Goal: Find specific page/section: Find specific page/section

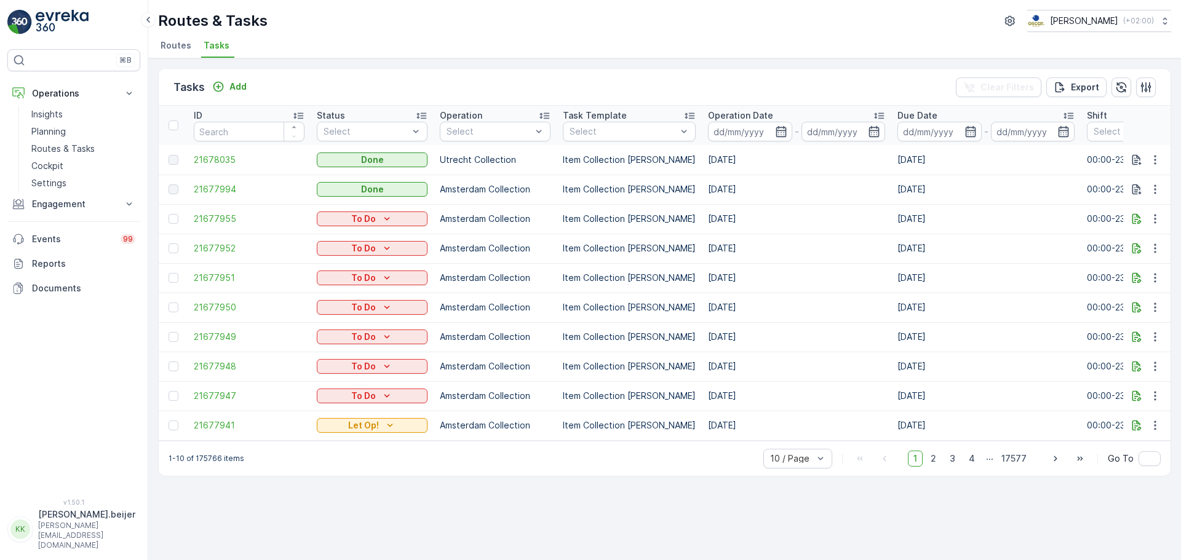
scroll to position [0, 943]
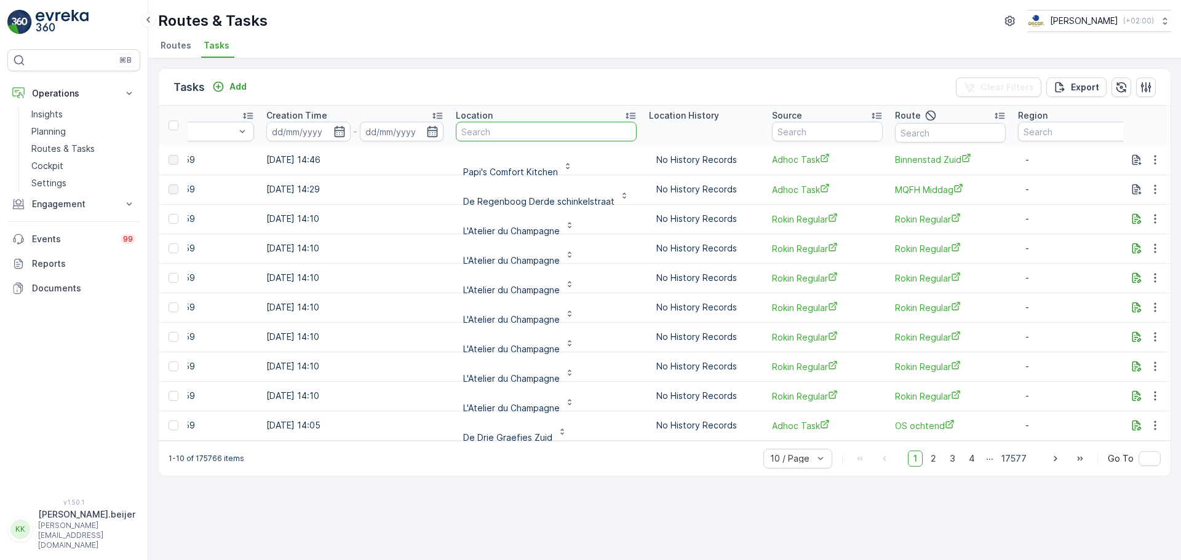
click at [478, 129] on input "text" at bounding box center [546, 132] width 181 height 20
type input "[PERSON_NAME]"
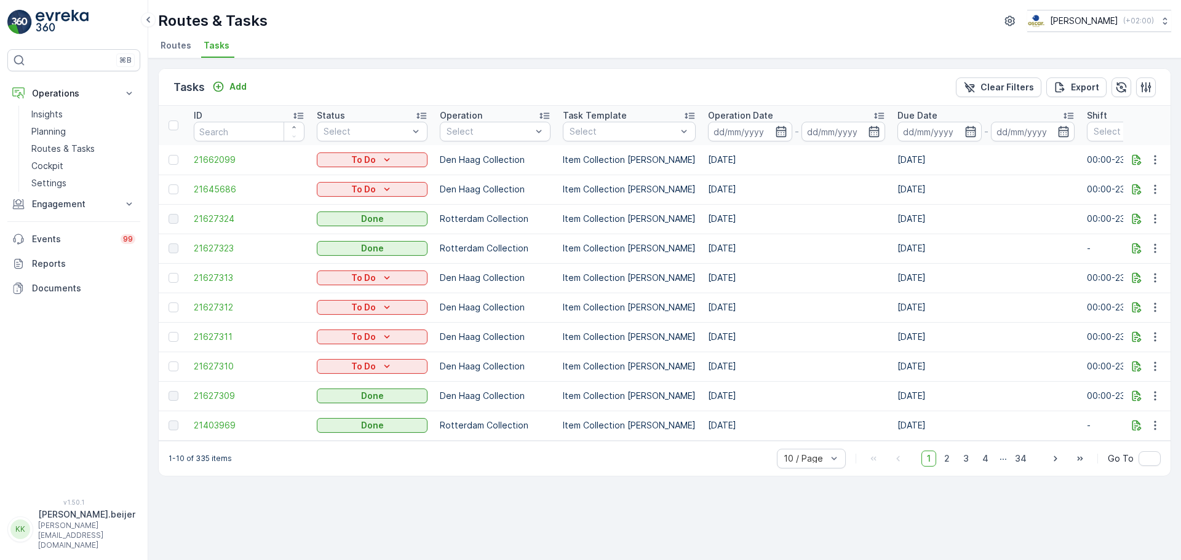
scroll to position [3, 0]
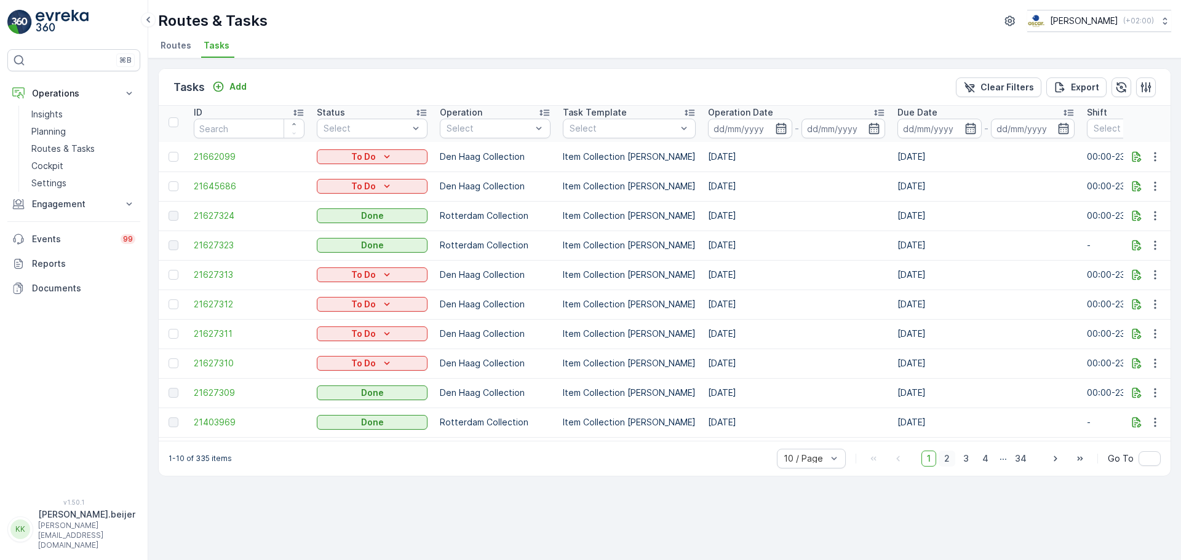
click at [949, 467] on span "2" at bounding box center [947, 459] width 17 height 16
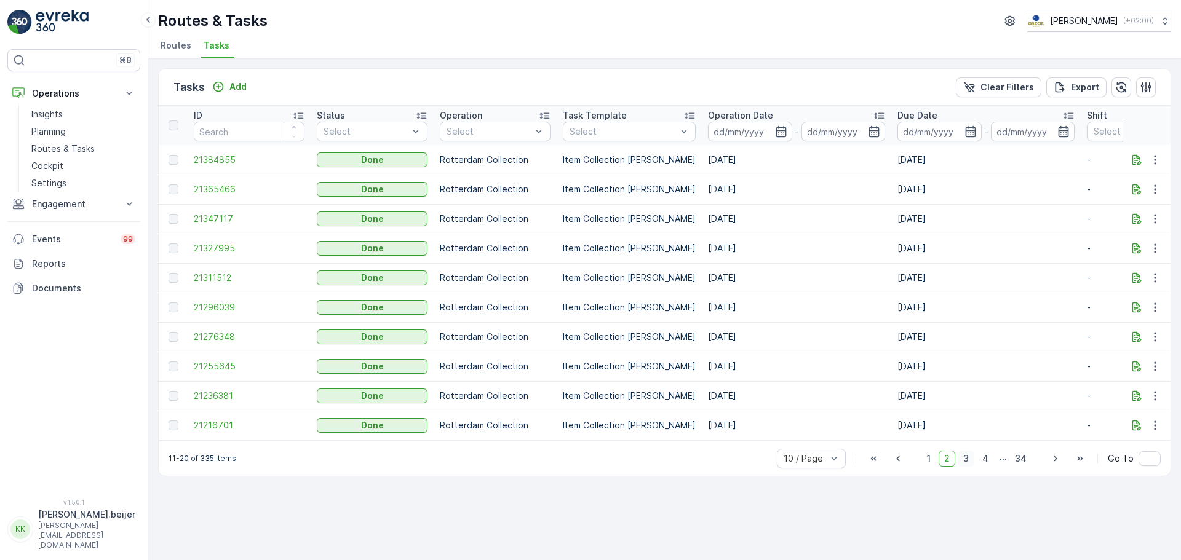
click at [969, 467] on span "3" at bounding box center [966, 459] width 17 height 16
click at [985, 464] on span "4" at bounding box center [985, 459] width 17 height 16
click at [987, 462] on span "5" at bounding box center [986, 459] width 16 height 16
click at [987, 464] on span "6" at bounding box center [985, 459] width 17 height 16
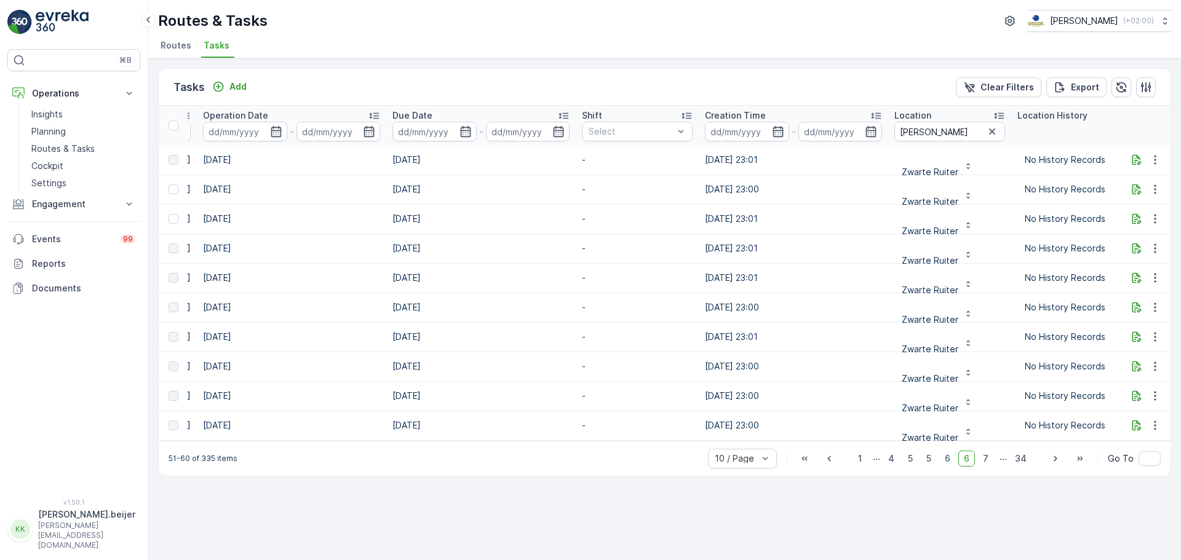
scroll to position [0, 506]
click at [909, 131] on input "[PERSON_NAME]" at bounding box center [948, 132] width 111 height 20
type input "luxor"
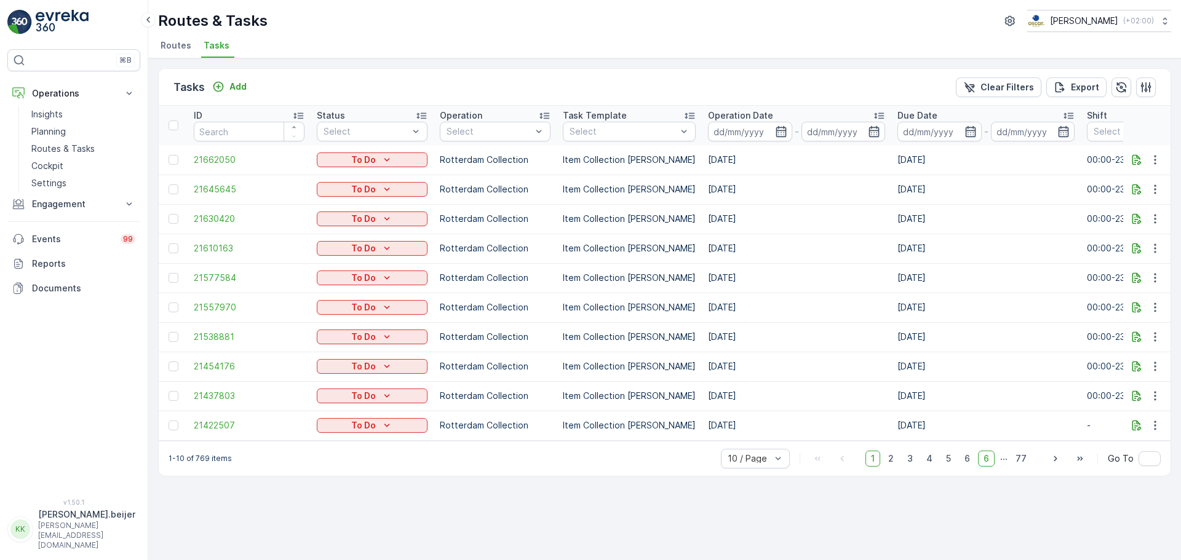
scroll to position [3, 0]
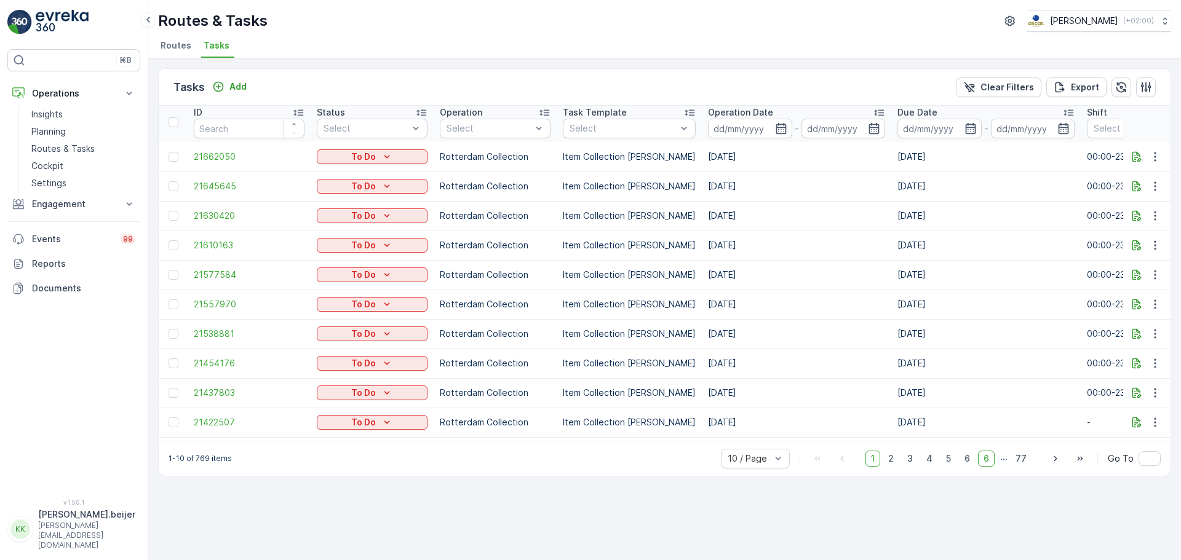
click at [872, 464] on span "1" at bounding box center [872, 459] width 15 height 16
click at [891, 467] on span "2" at bounding box center [891, 459] width 17 height 16
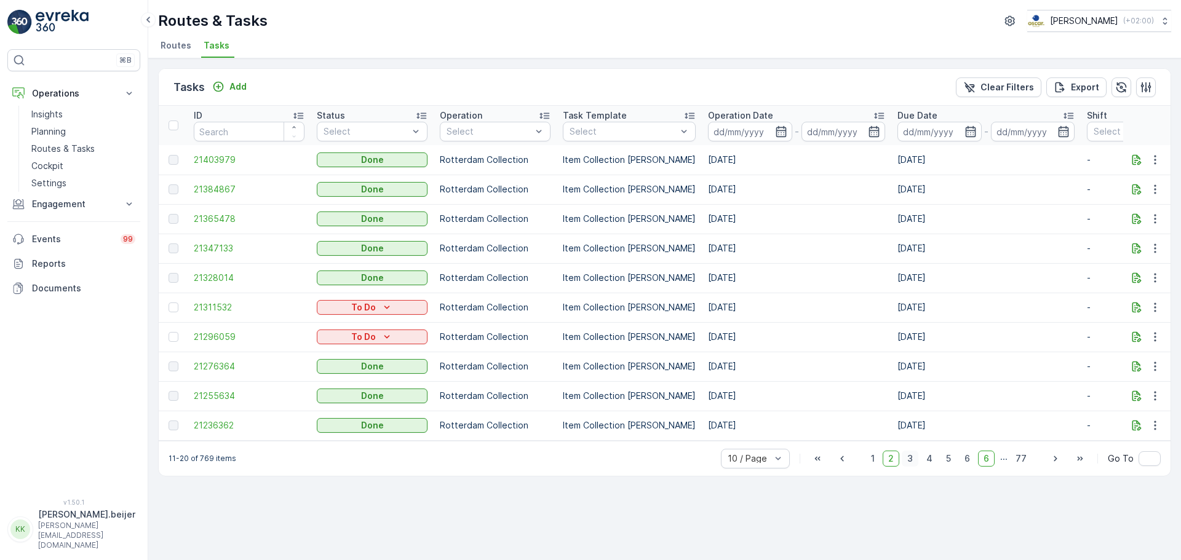
click at [911, 466] on span "3" at bounding box center [910, 459] width 17 height 16
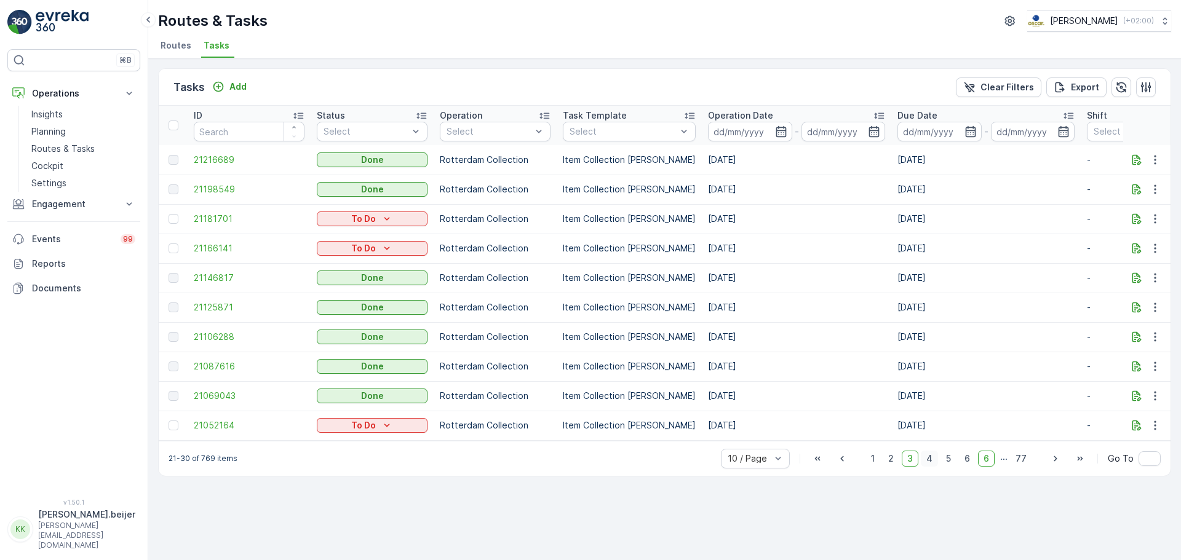
click at [931, 466] on span "4" at bounding box center [929, 459] width 17 height 16
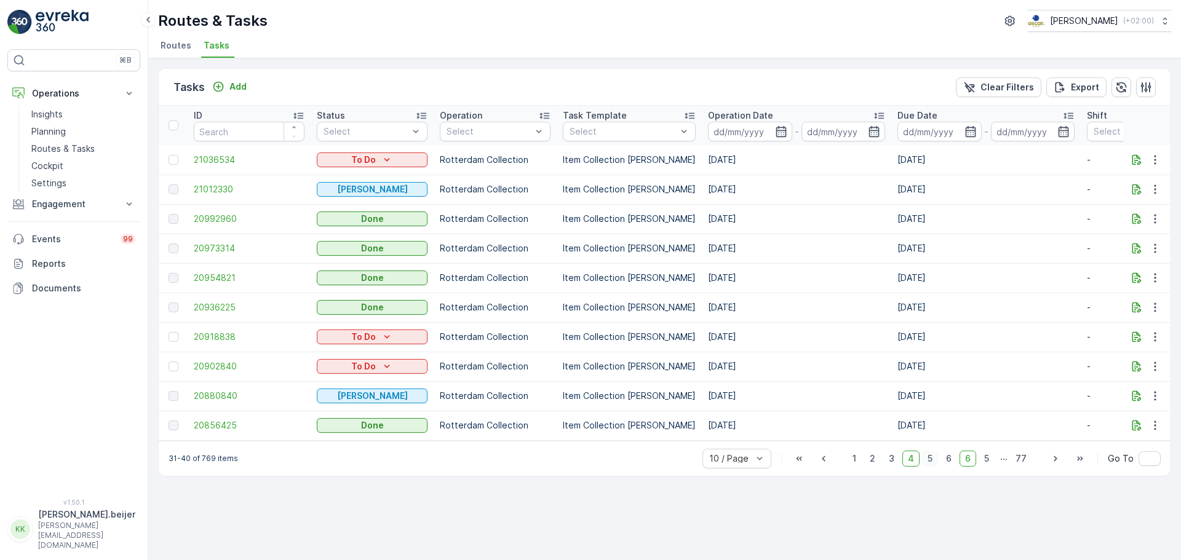
click at [932, 464] on span "5" at bounding box center [930, 459] width 16 height 16
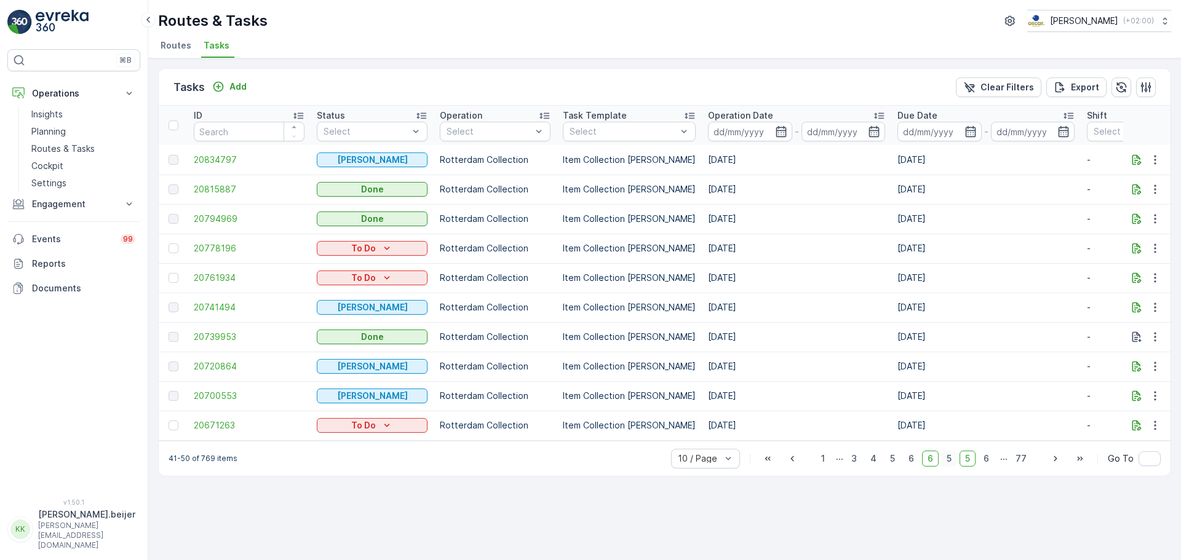
click at [951, 464] on span "5" at bounding box center [949, 459] width 16 height 16
click at [954, 466] on span "5" at bounding box center [949, 459] width 16 height 16
click at [905, 466] on span "1" at bounding box center [898, 459] width 15 height 16
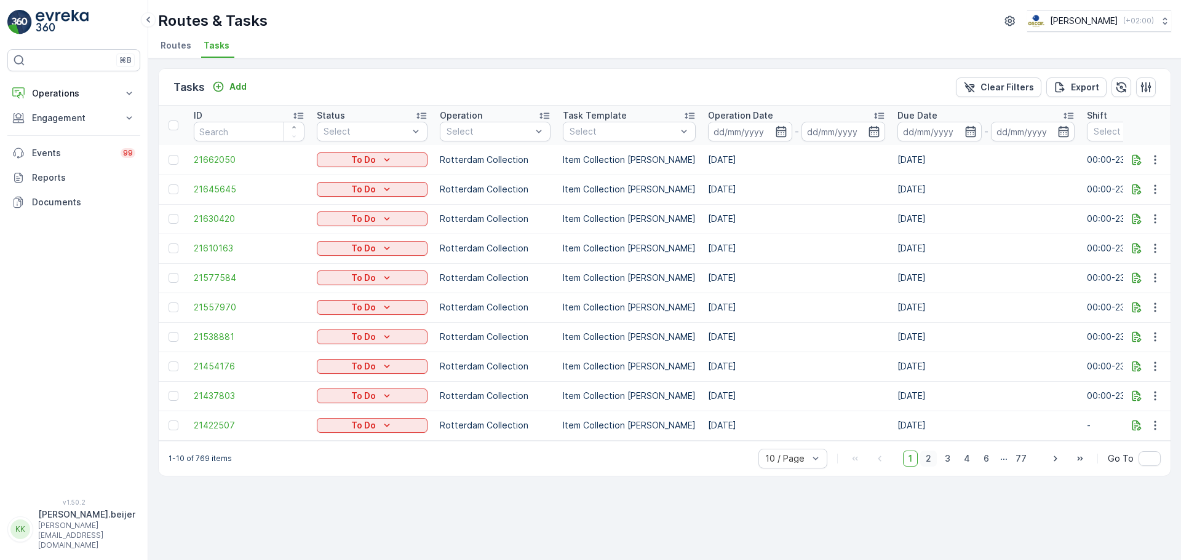
click at [935, 467] on span "2" at bounding box center [928, 459] width 17 height 16
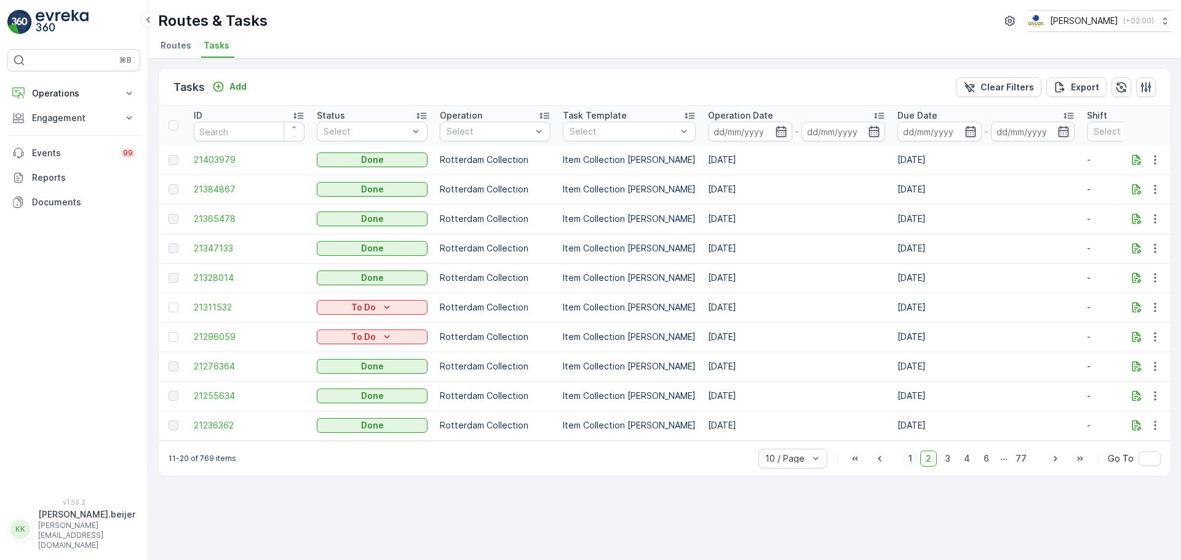
click at [915, 463] on span "1" at bounding box center [910, 459] width 15 height 16
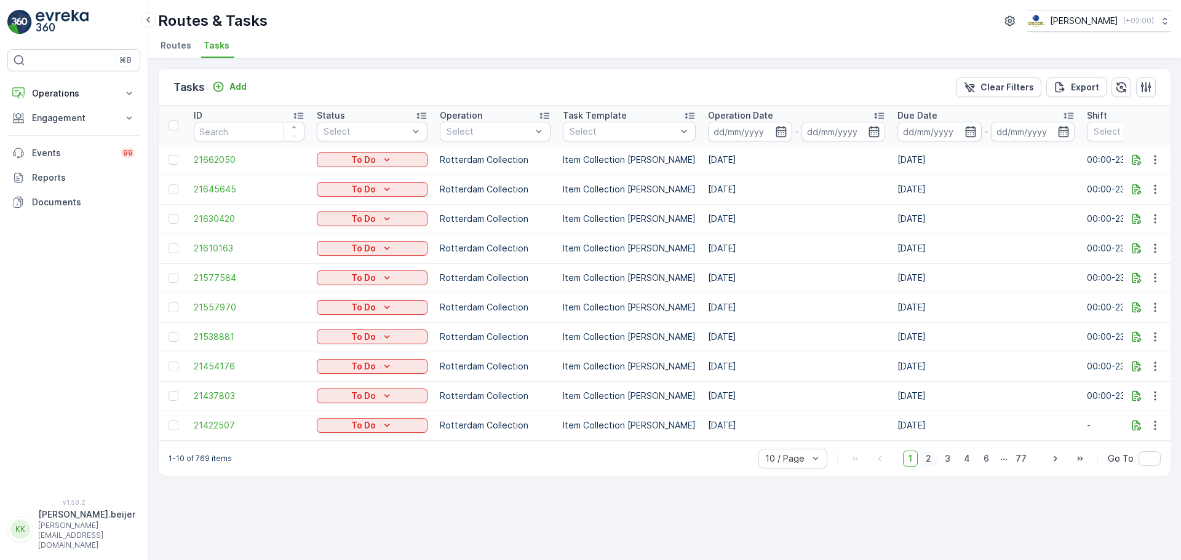
click at [934, 467] on span "2" at bounding box center [928, 459] width 17 height 16
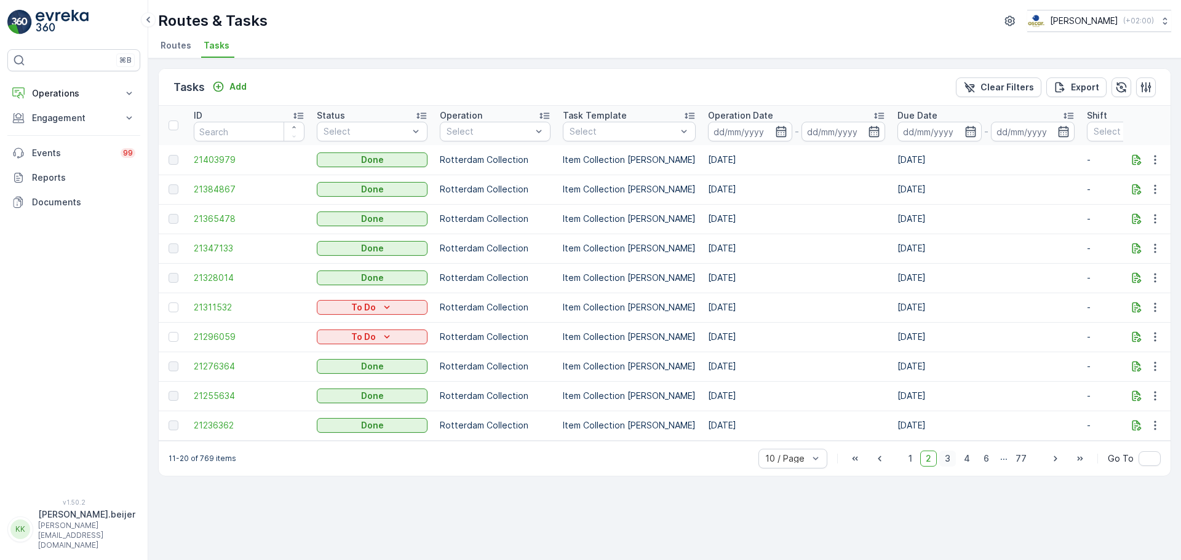
click at [948, 467] on span "3" at bounding box center [947, 459] width 17 height 16
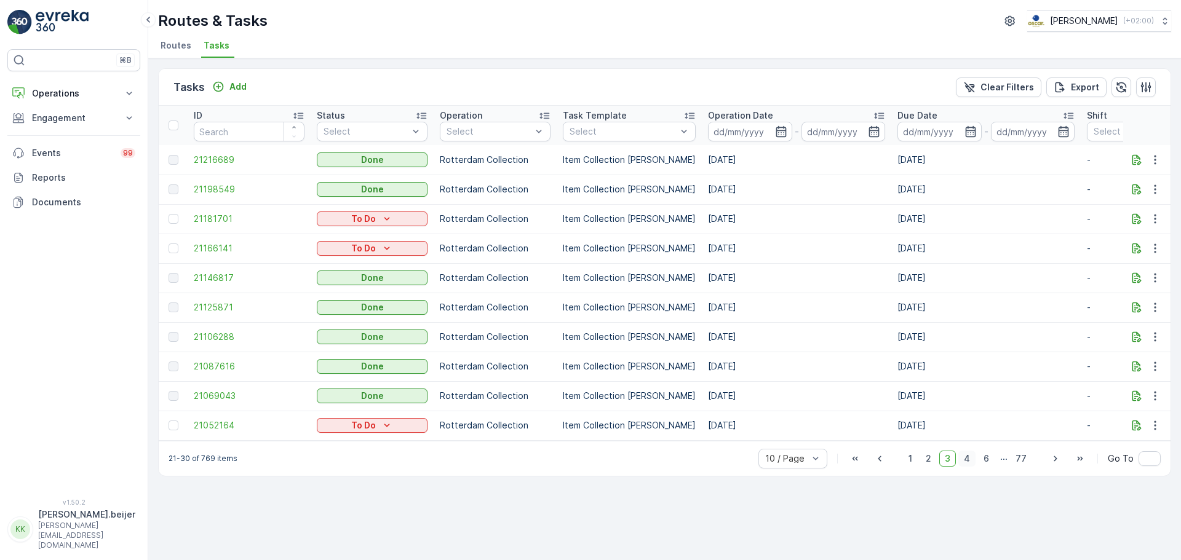
click at [968, 467] on span "4" at bounding box center [966, 459] width 17 height 16
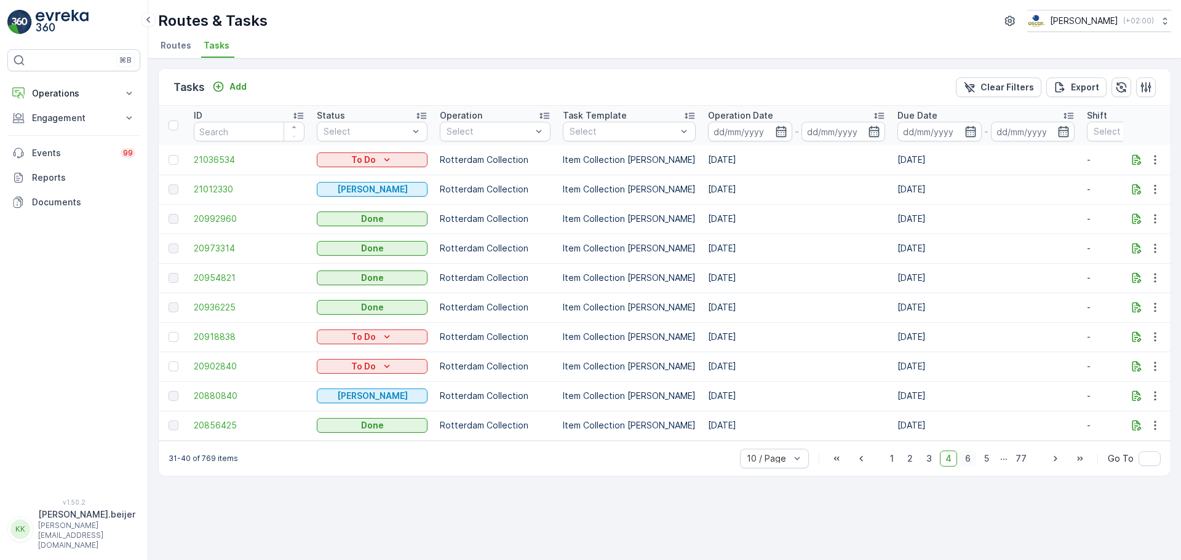
click at [971, 464] on span "6" at bounding box center [967, 459] width 17 height 16
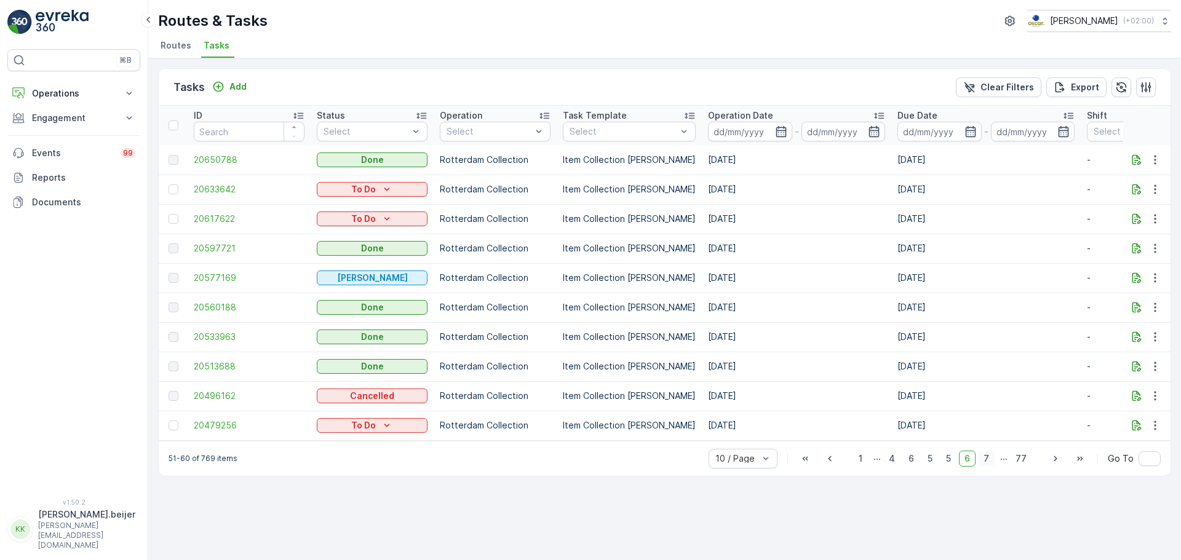
click at [989, 466] on span "7" at bounding box center [986, 459] width 17 height 16
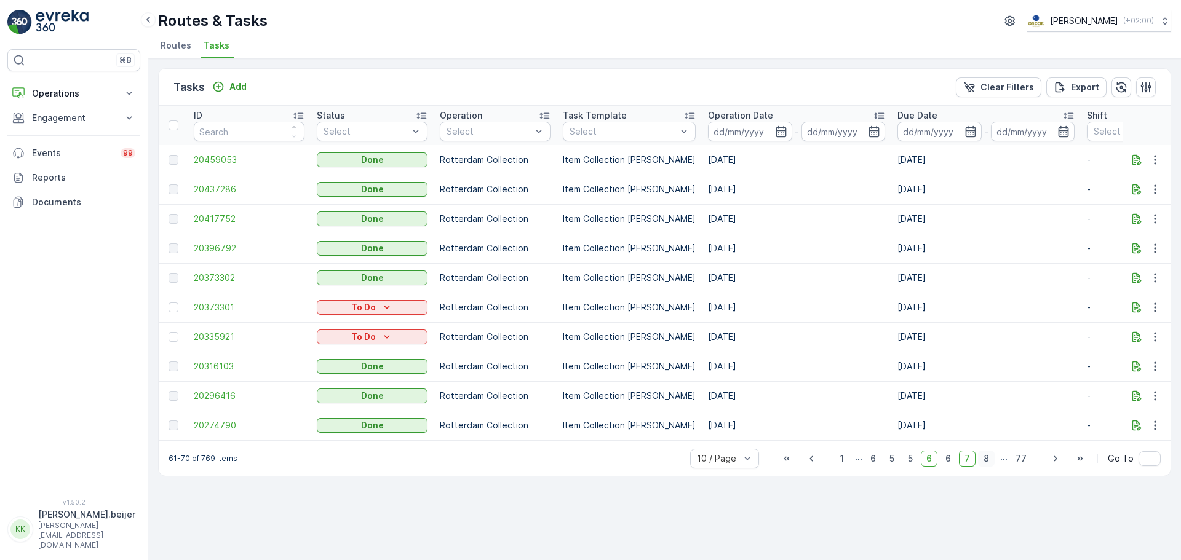
click at [991, 466] on span "8" at bounding box center [986, 459] width 17 height 16
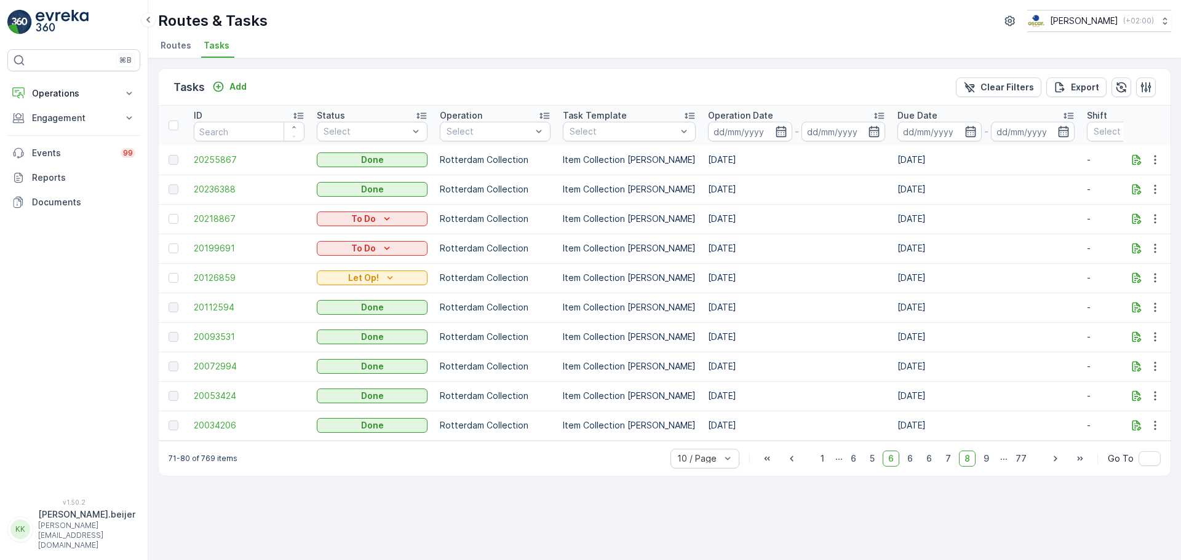
click at [991, 466] on span "9" at bounding box center [986, 459] width 17 height 16
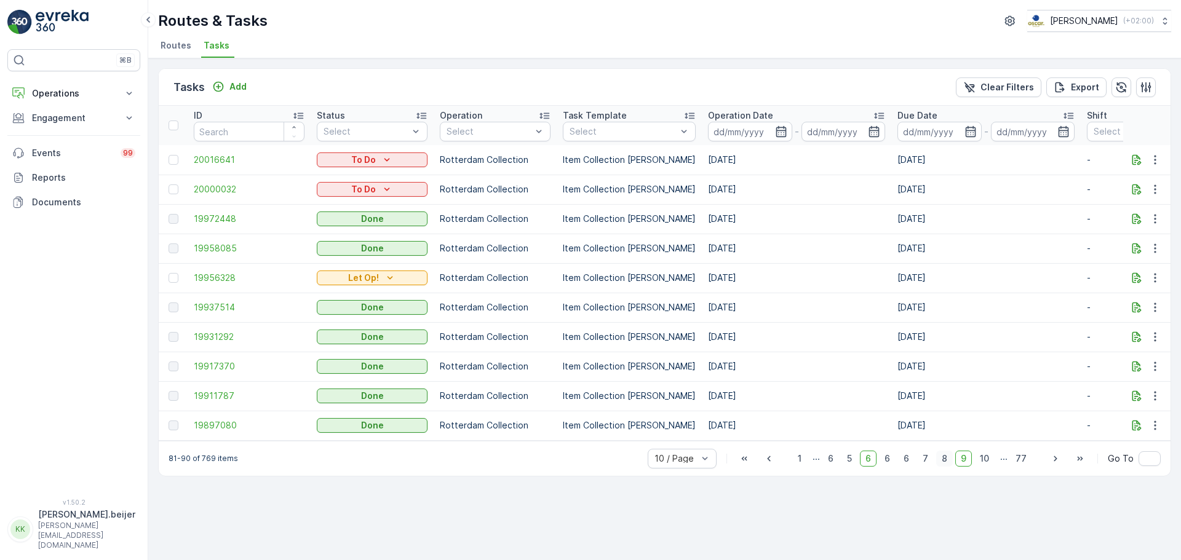
click at [991, 466] on span "10" at bounding box center [984, 459] width 20 height 16
click at [987, 465] on span "11" at bounding box center [985, 459] width 18 height 16
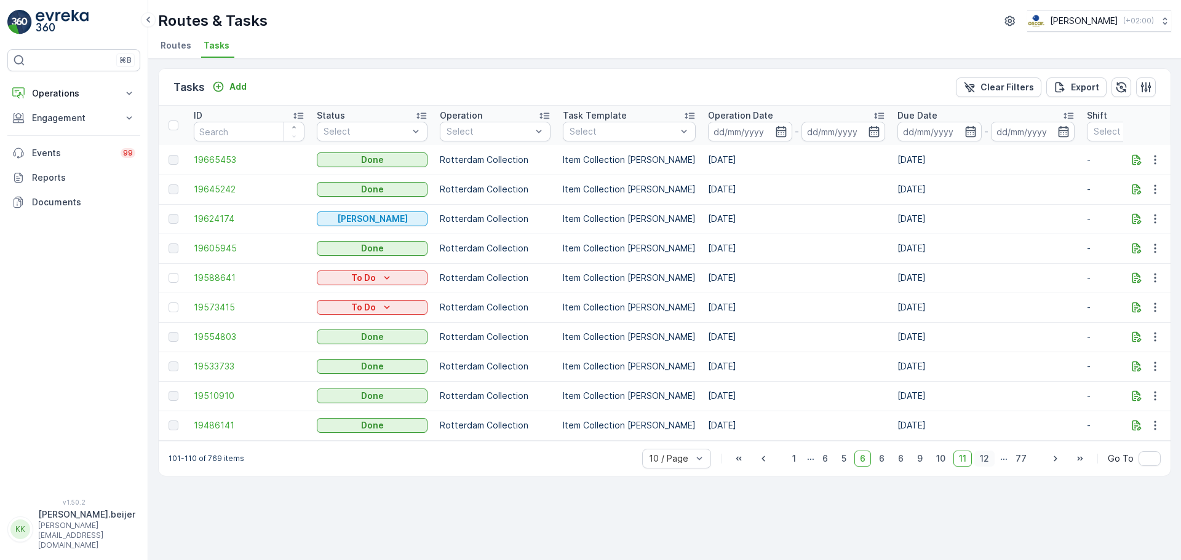
click at [986, 467] on span "12" at bounding box center [984, 459] width 20 height 16
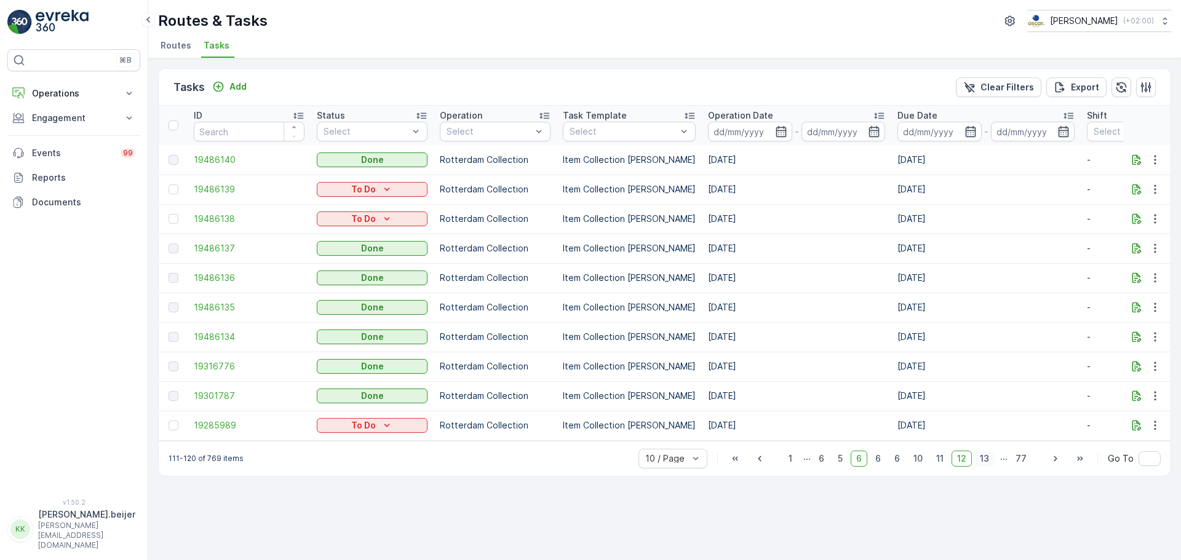
click at [986, 467] on span "13" at bounding box center [984, 459] width 20 height 16
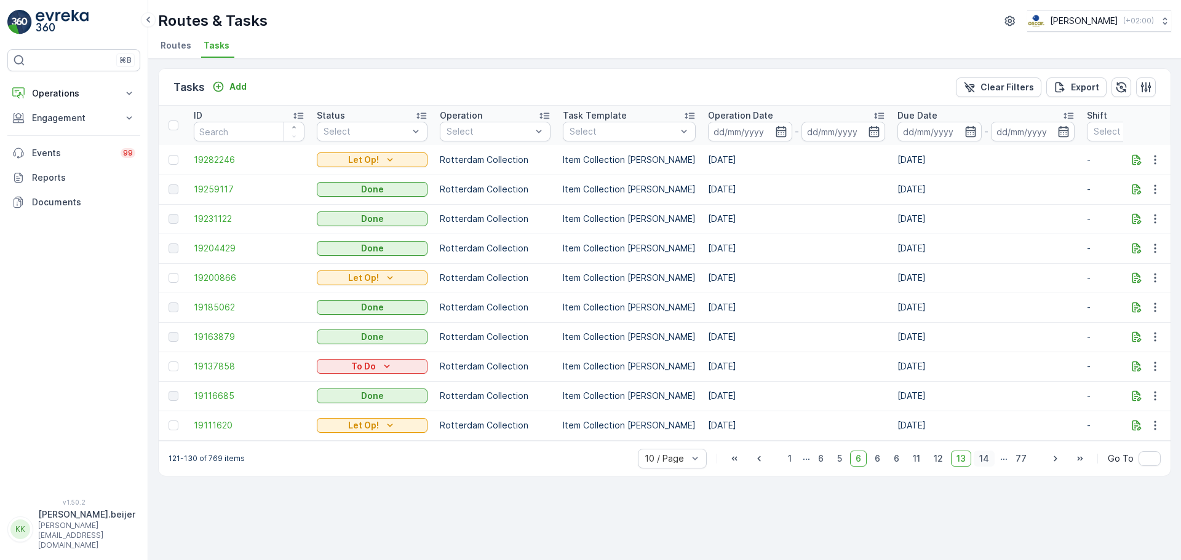
click at [993, 459] on span "14" at bounding box center [984, 459] width 21 height 16
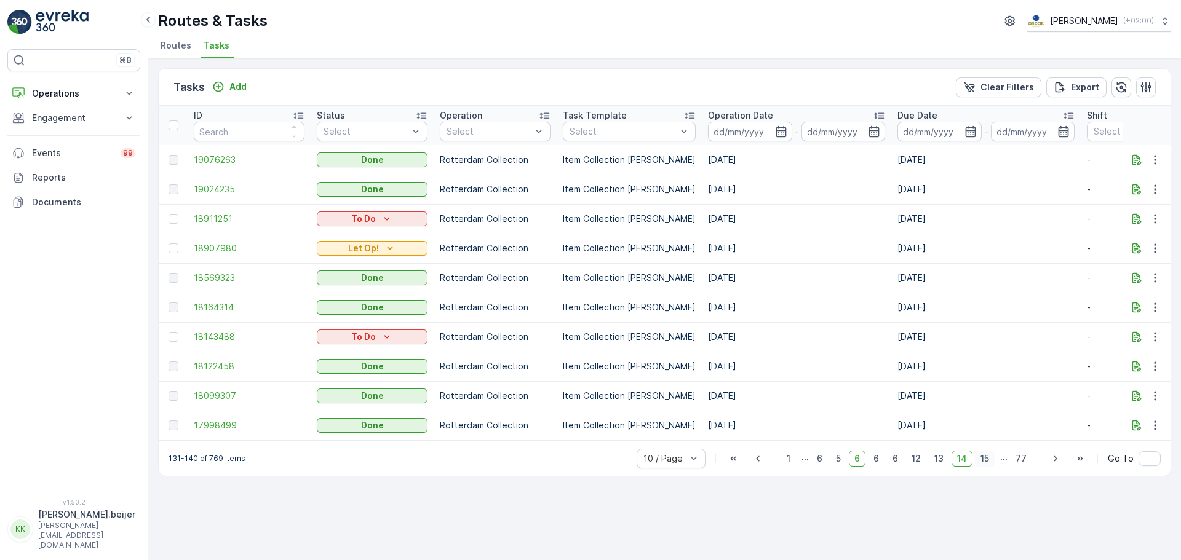
click at [987, 464] on span "15" at bounding box center [985, 459] width 20 height 16
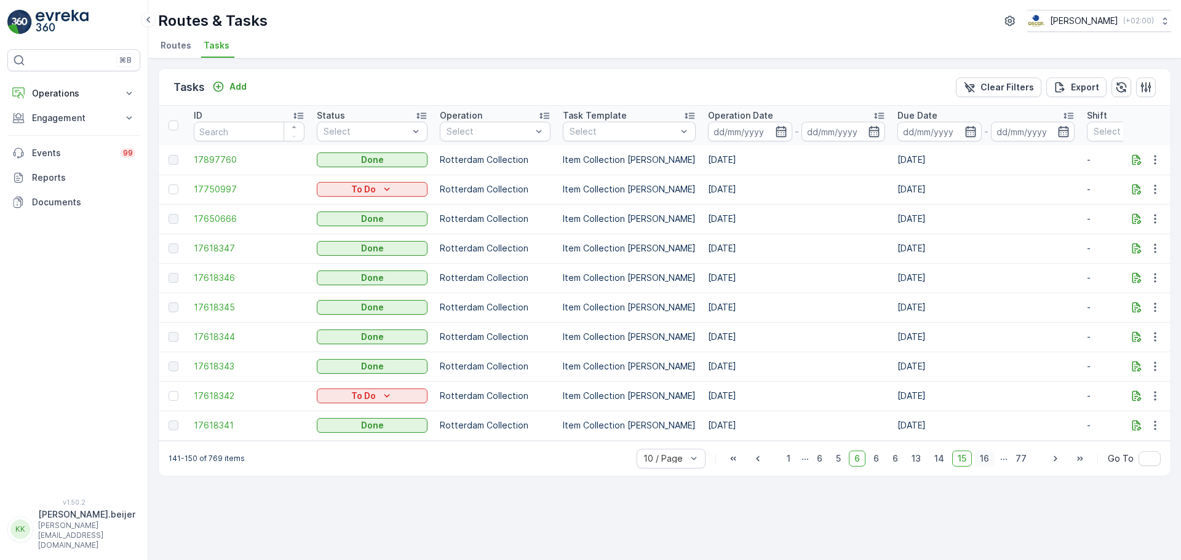
click at [988, 464] on span "16" at bounding box center [984, 459] width 20 height 16
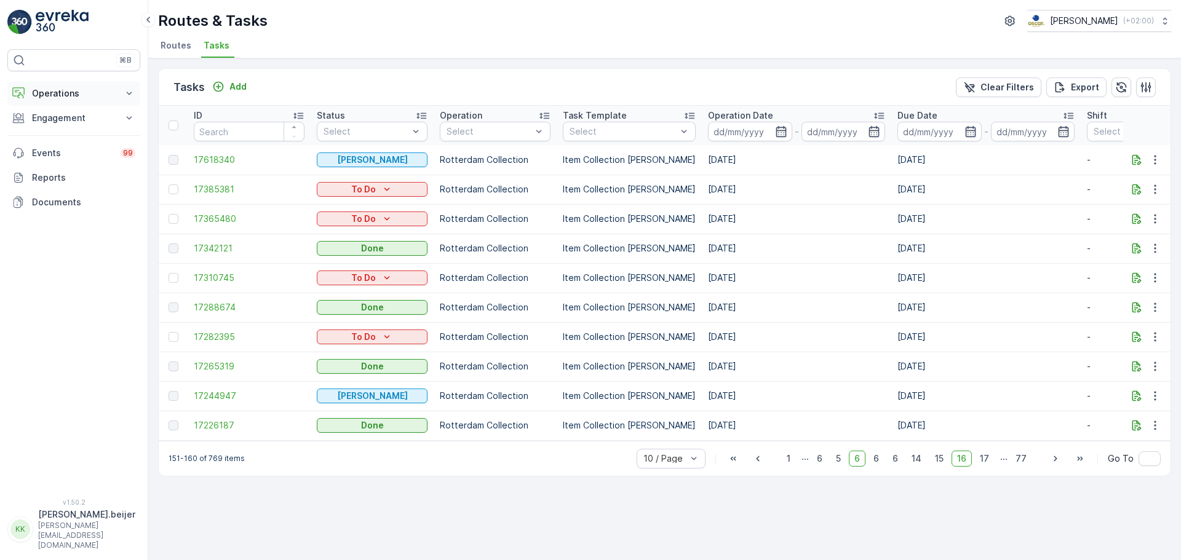
click at [130, 95] on icon at bounding box center [129, 93] width 12 height 12
click at [54, 131] on p "Planning" at bounding box center [48, 131] width 34 height 12
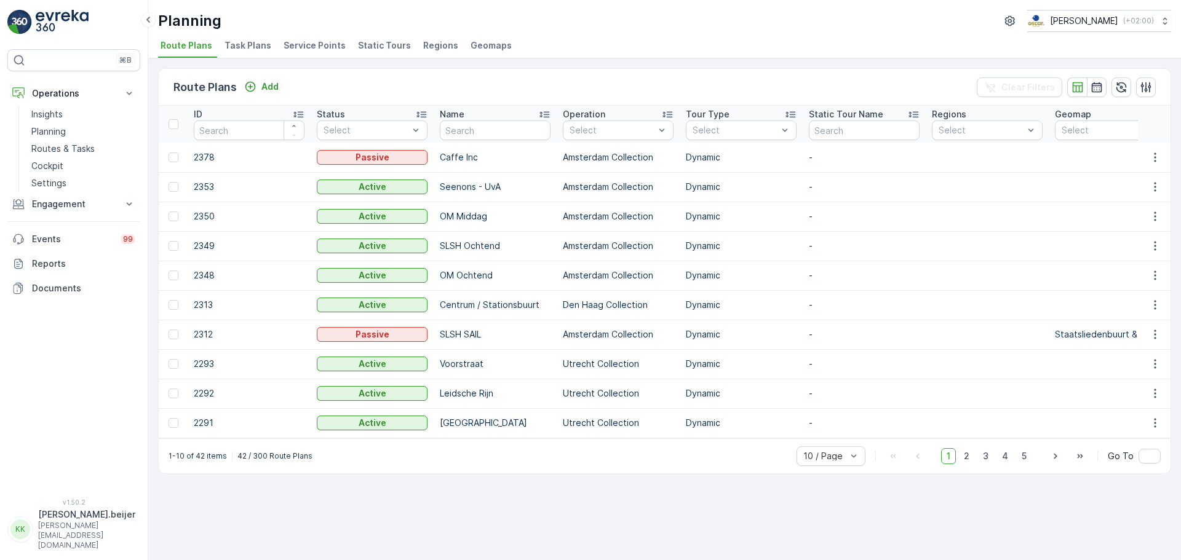
click at [257, 38] on li "Task Plans" at bounding box center [249, 47] width 54 height 21
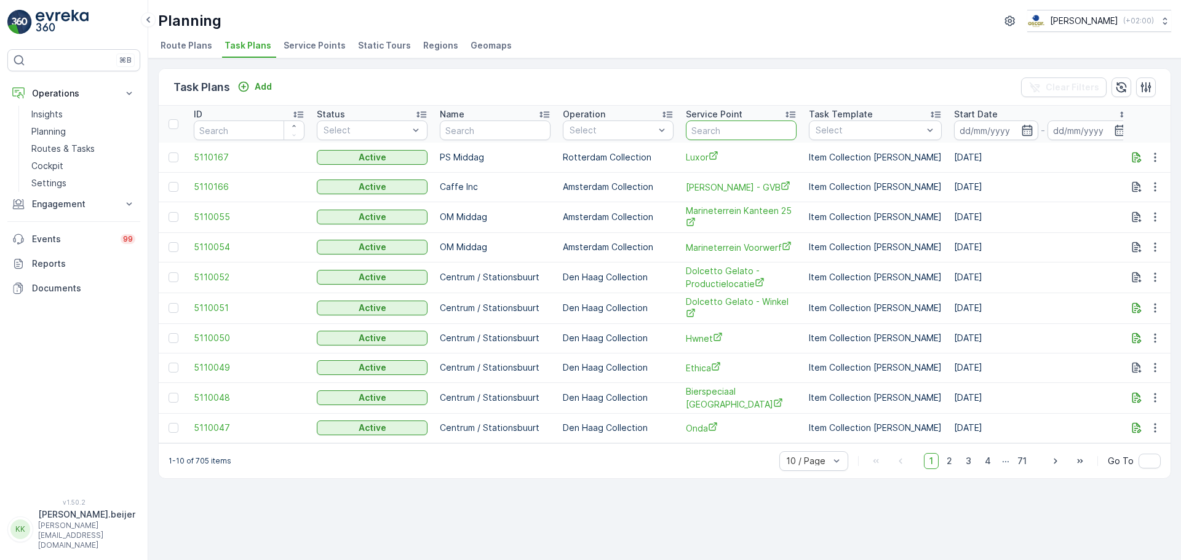
click at [707, 130] on input "text" at bounding box center [741, 131] width 111 height 20
type input "notk"
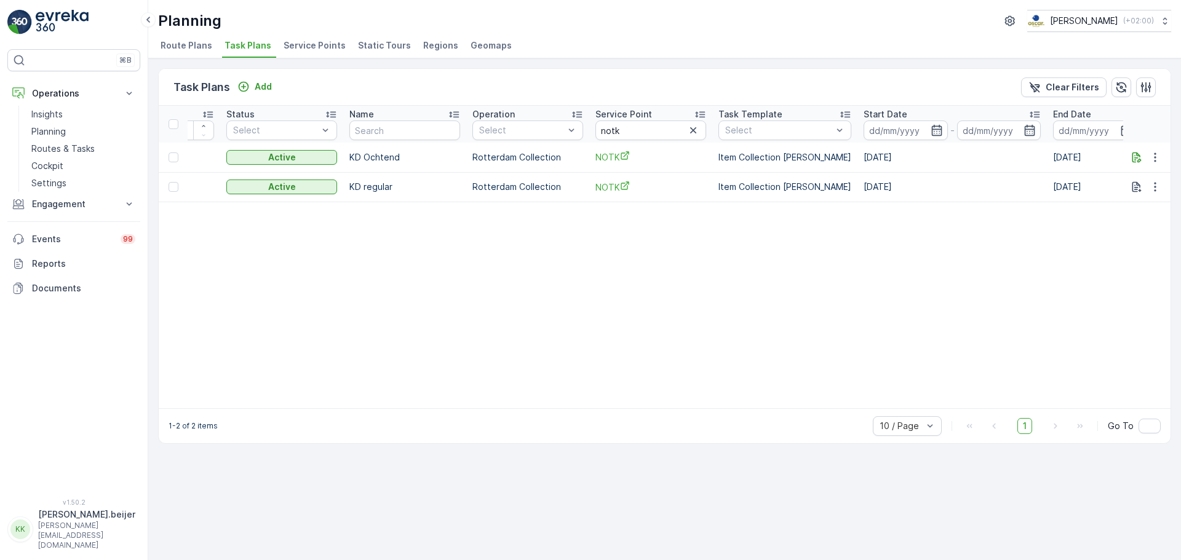
scroll to position [0, 91]
click at [1155, 161] on icon "button" at bounding box center [1155, 157] width 2 height 9
click at [1145, 191] on span "Edit Task Plan" at bounding box center [1133, 193] width 57 height 12
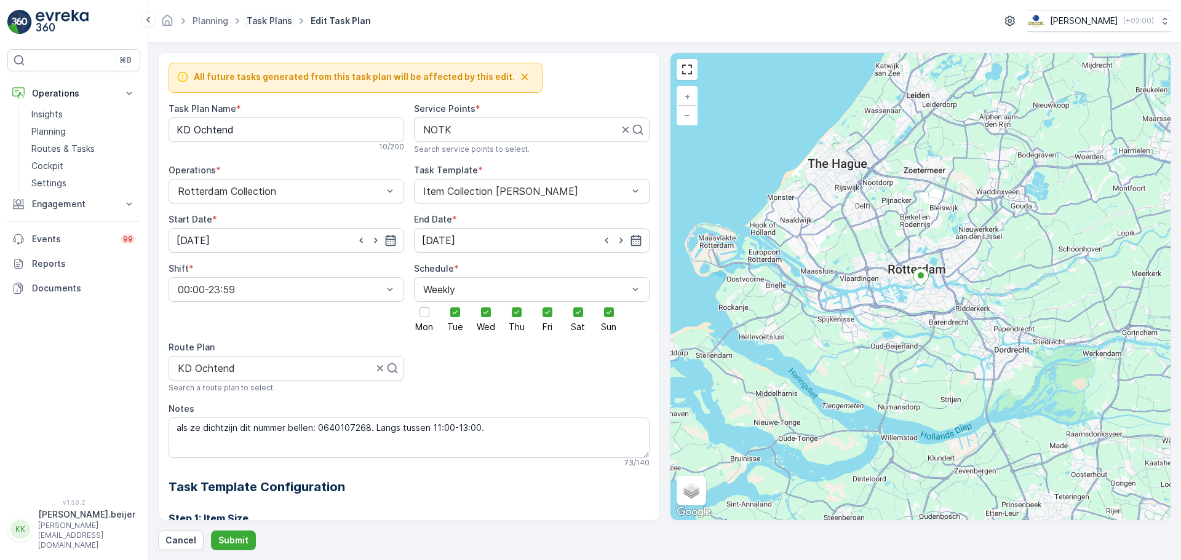
click at [264, 18] on link "Task Plans" at bounding box center [270, 20] width 46 height 10
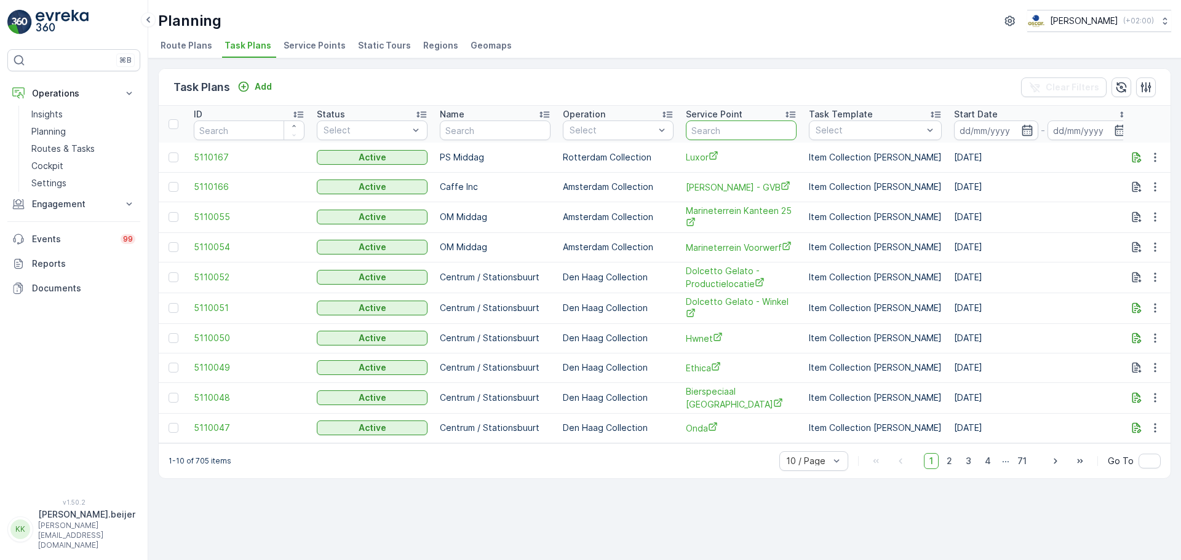
click at [710, 131] on input "text" at bounding box center [741, 131] width 111 height 20
type input "pinc"
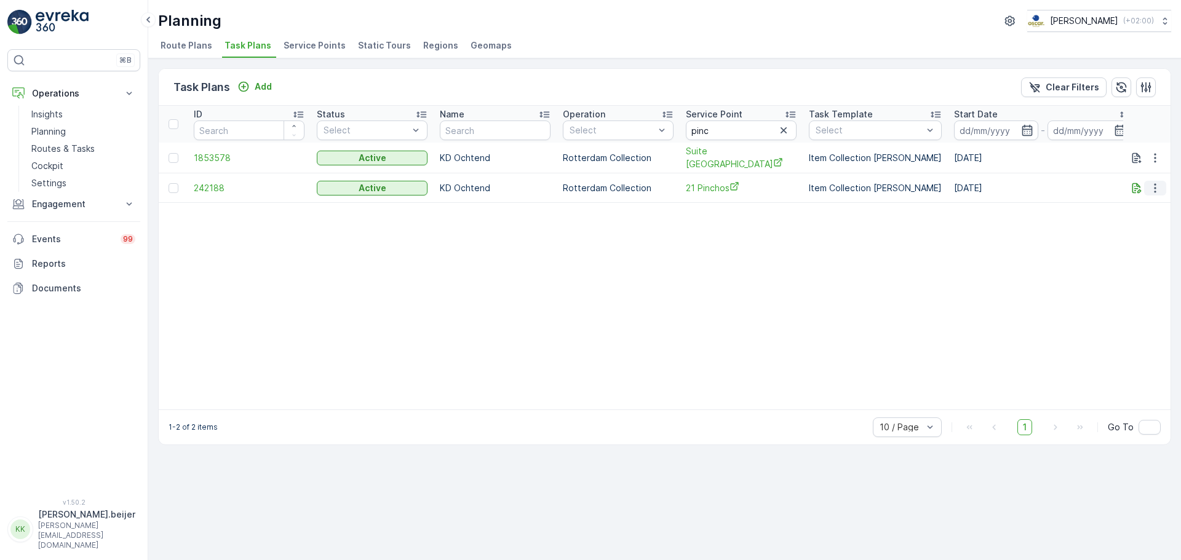
click at [1156, 186] on icon "button" at bounding box center [1155, 187] width 2 height 9
click at [1144, 202] on span "See More Details" at bounding box center [1140, 205] width 71 height 12
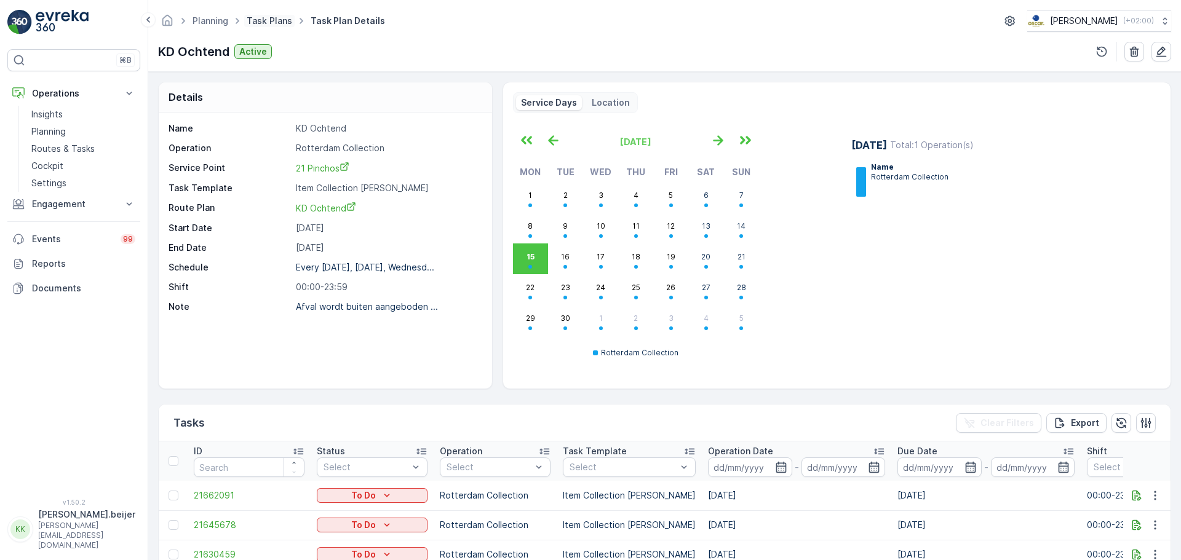
click at [270, 18] on link "Task Plans" at bounding box center [270, 20] width 46 height 10
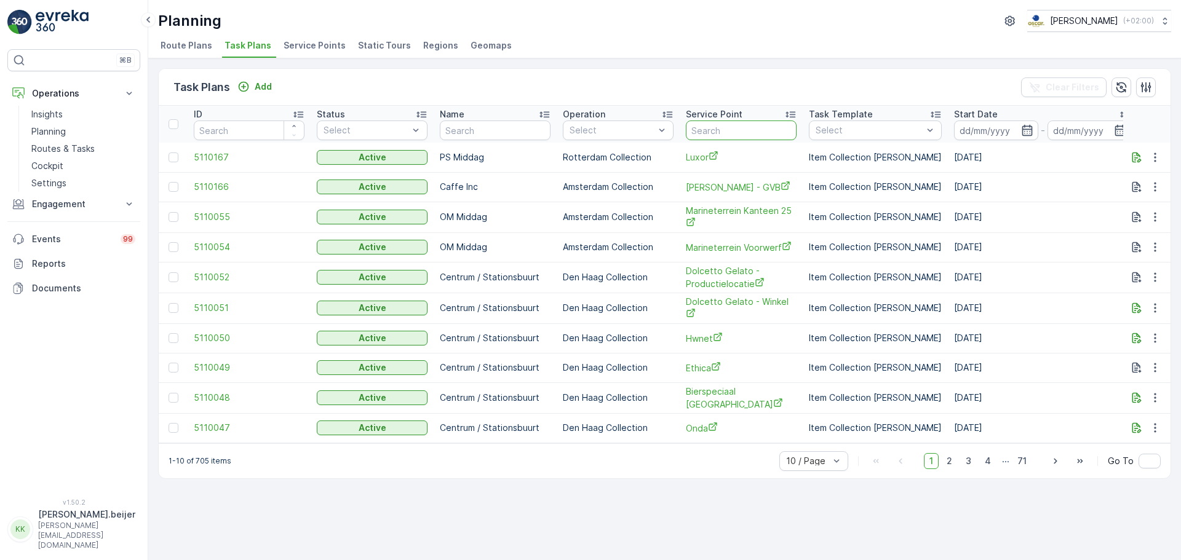
click at [716, 128] on input "text" at bounding box center [741, 131] width 111 height 20
type input "pinco"
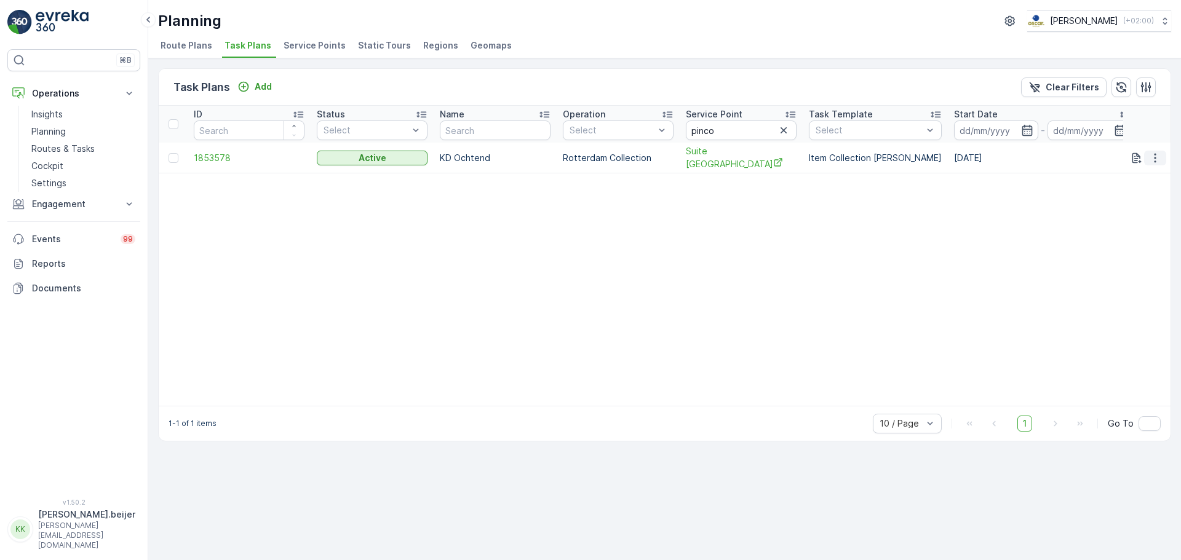
click at [1156, 161] on icon "button" at bounding box center [1155, 157] width 2 height 9
click at [1137, 196] on span "Edit Task Plan" at bounding box center [1133, 193] width 57 height 12
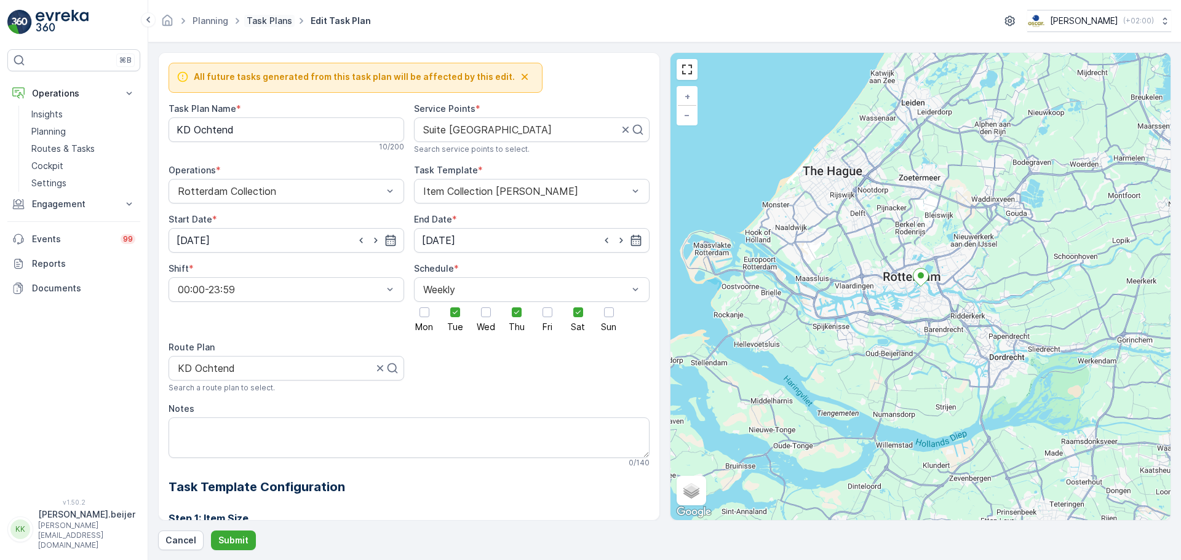
click at [258, 20] on link "Task Plans" at bounding box center [270, 20] width 46 height 10
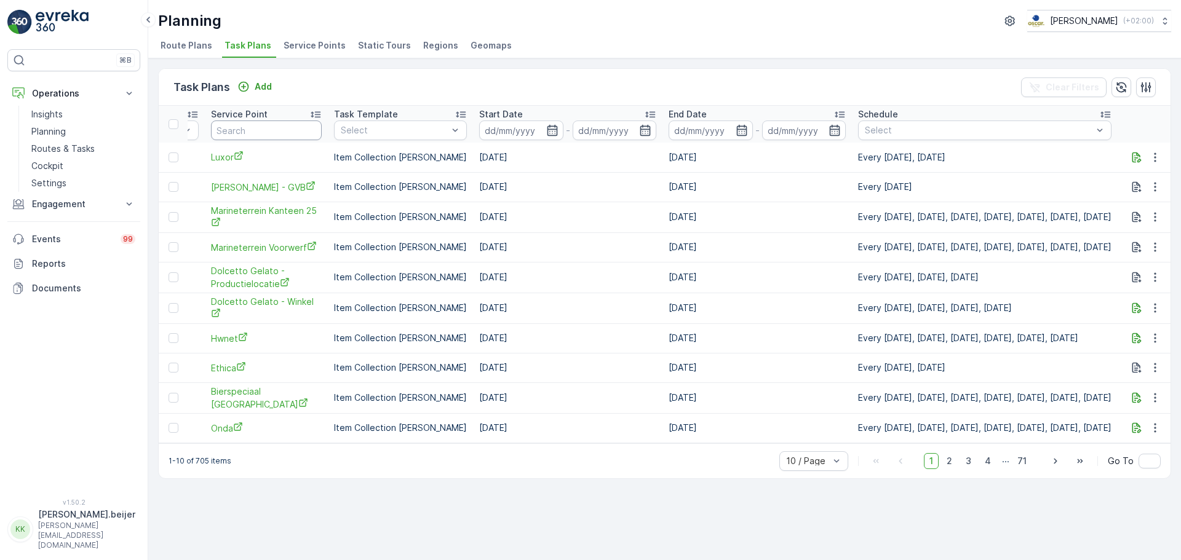
scroll to position [0, 511]
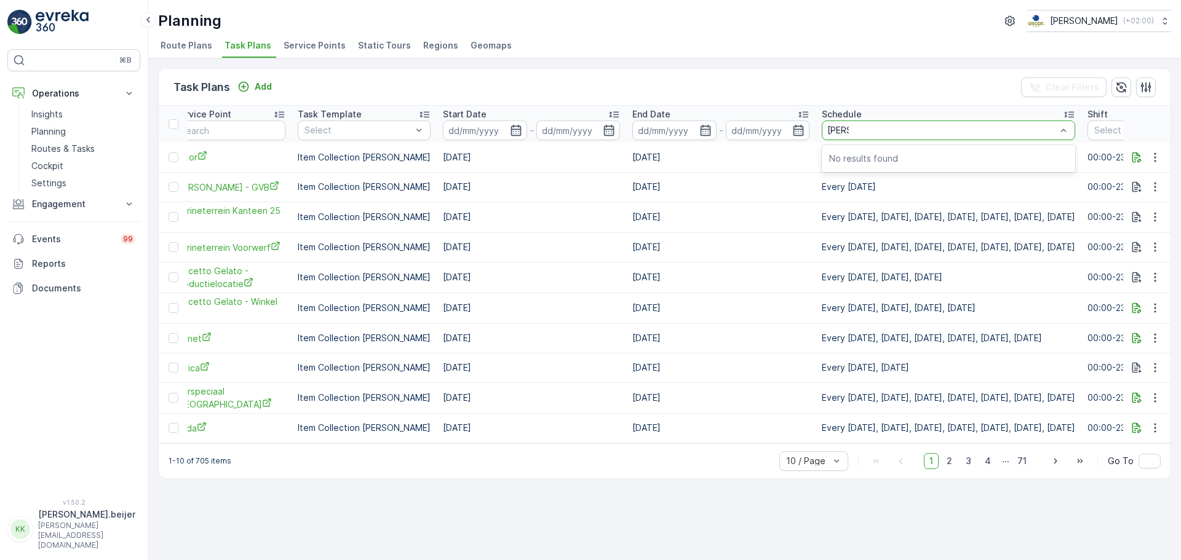
type input "walden"
click at [63, 146] on p "Routes & Tasks" at bounding box center [62, 149] width 63 height 12
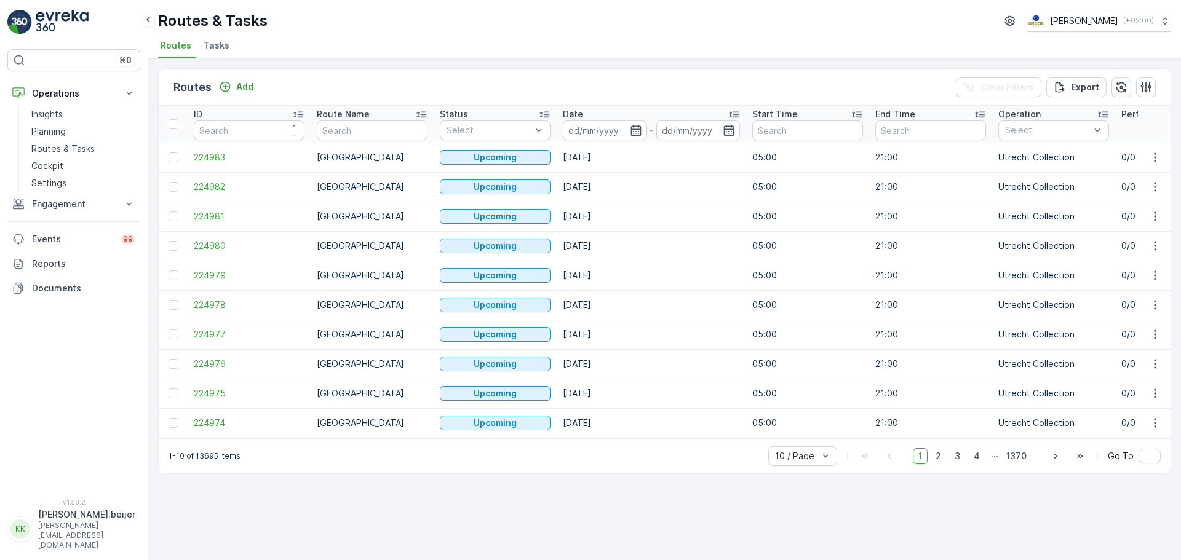
click at [220, 45] on span "Tasks" at bounding box center [217, 45] width 26 height 12
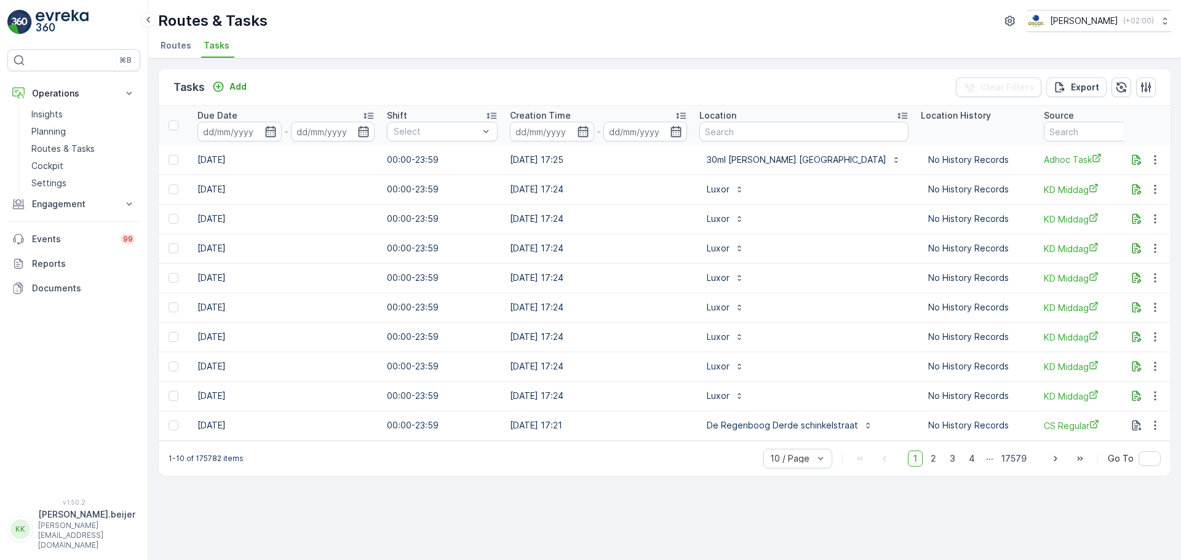
scroll to position [0, 701]
click at [792, 133] on input "text" at bounding box center [803, 132] width 209 height 20
type input "walden"
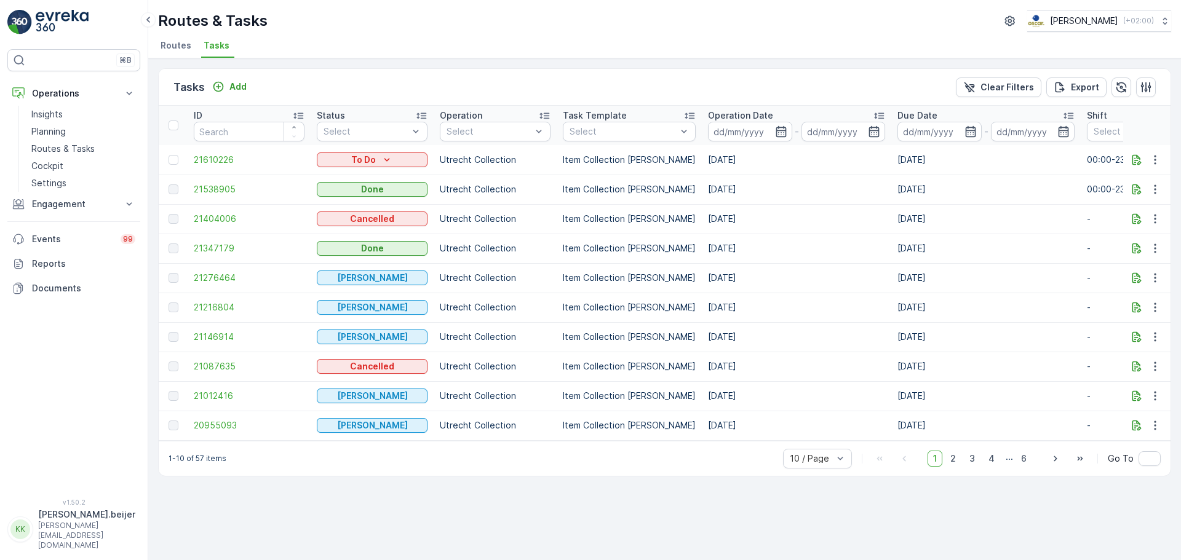
scroll to position [0, 4]
click at [956, 467] on span "2" at bounding box center [953, 459] width 17 height 16
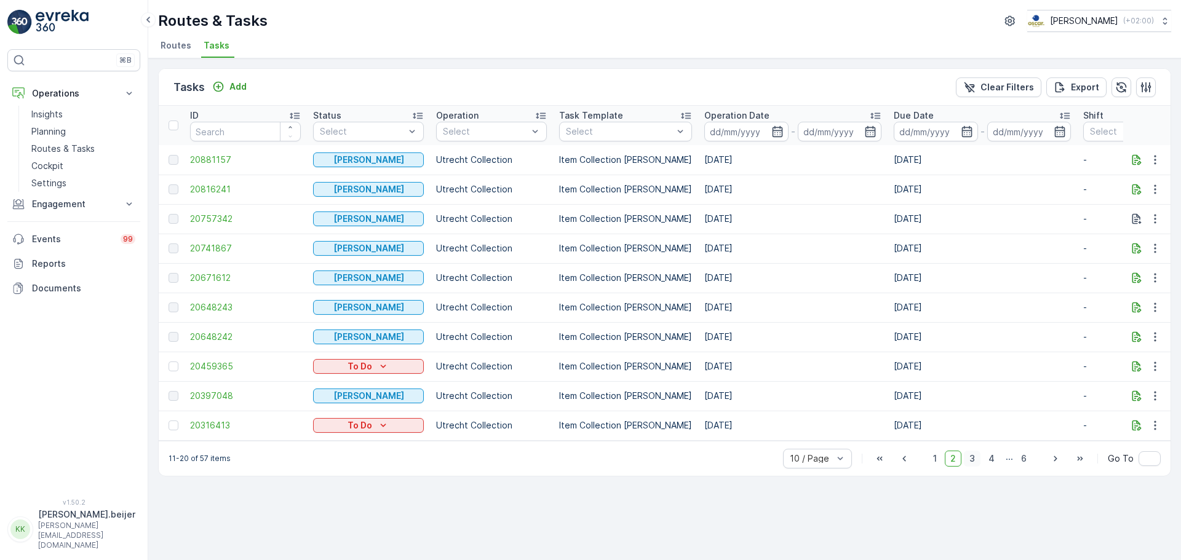
click at [973, 464] on span "3" at bounding box center [972, 459] width 17 height 16
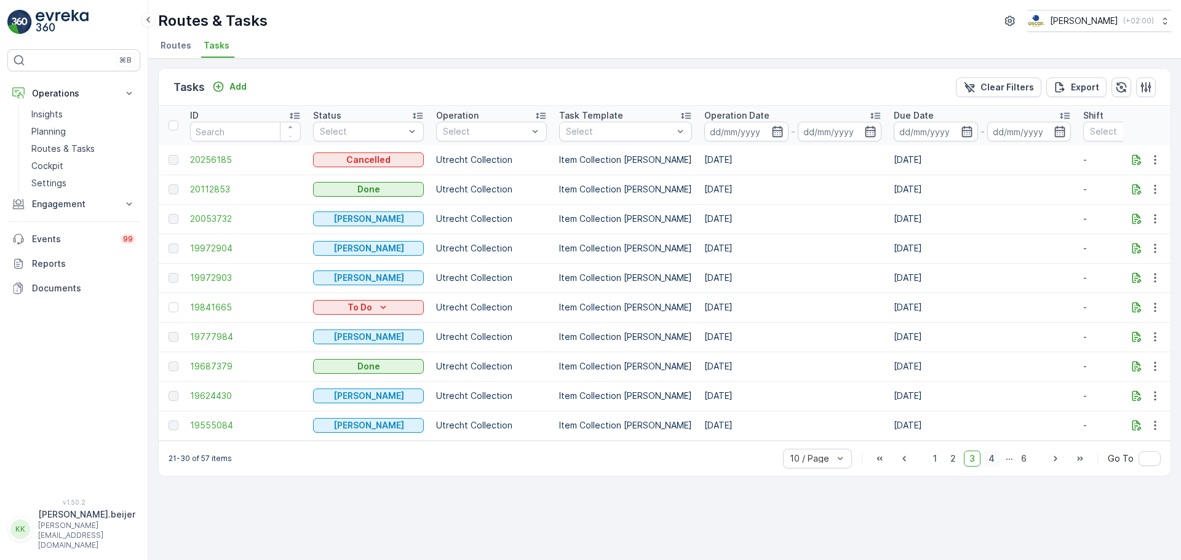
click at [993, 463] on span "4" at bounding box center [991, 459] width 17 height 16
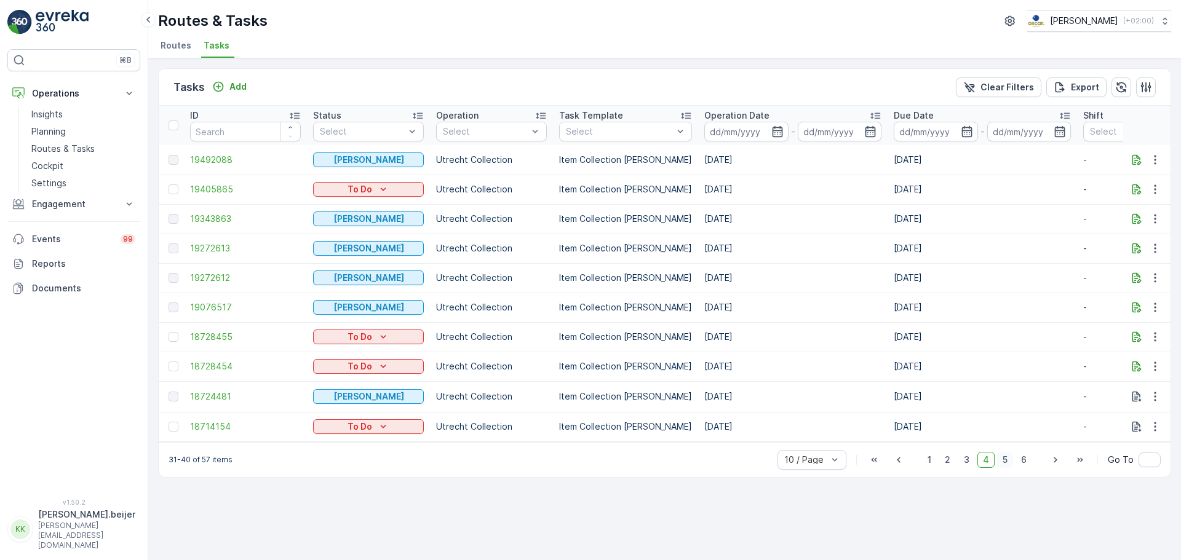
click at [1006, 463] on span "5" at bounding box center [1005, 460] width 16 height 16
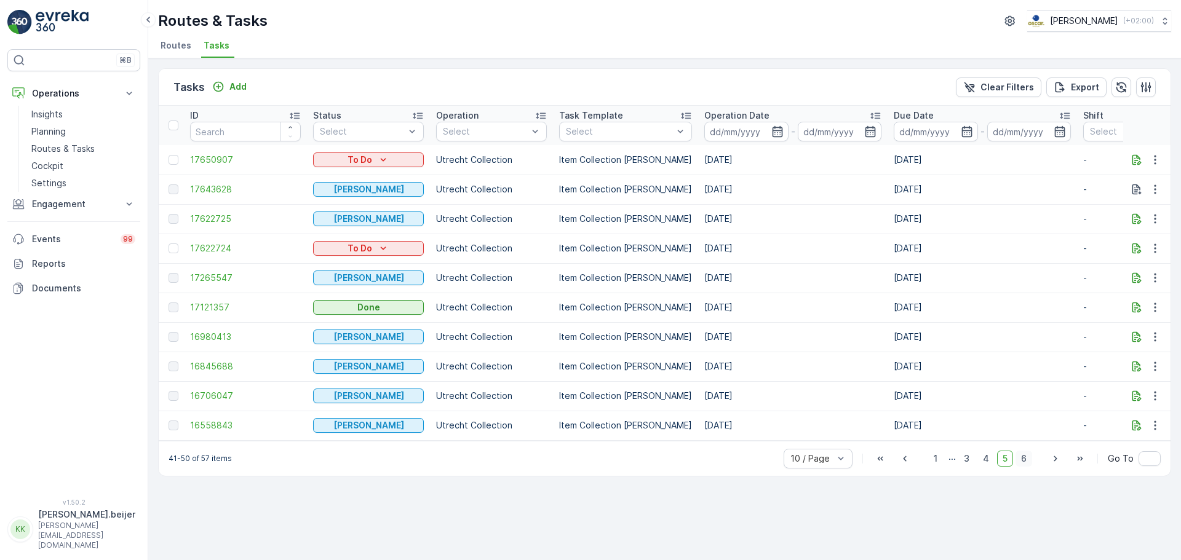
click at [1027, 463] on span "6" at bounding box center [1023, 459] width 17 height 16
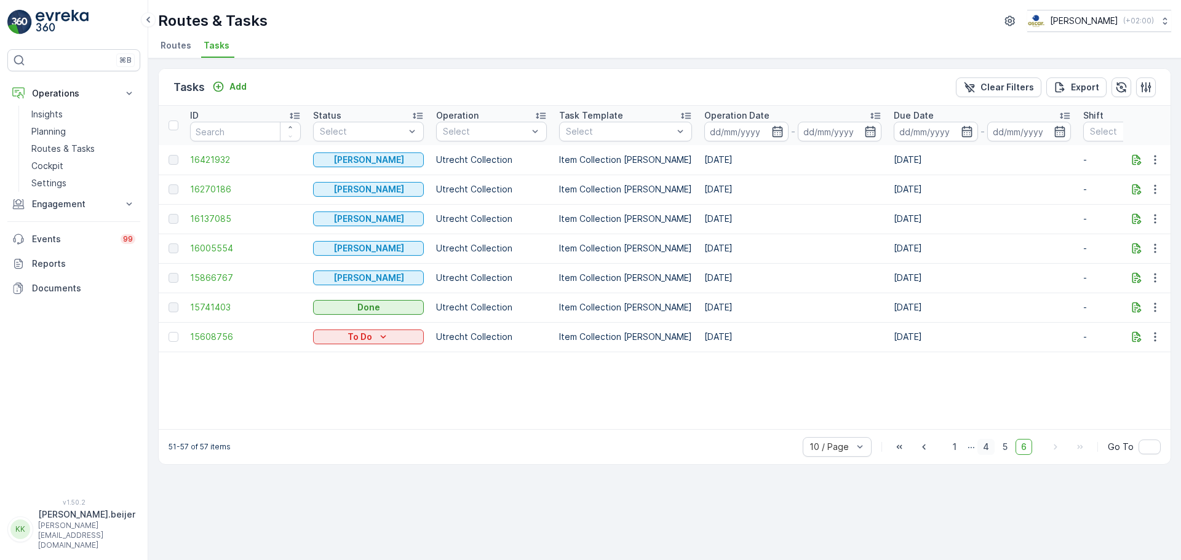
click at [990, 453] on span "4" at bounding box center [985, 447] width 17 height 16
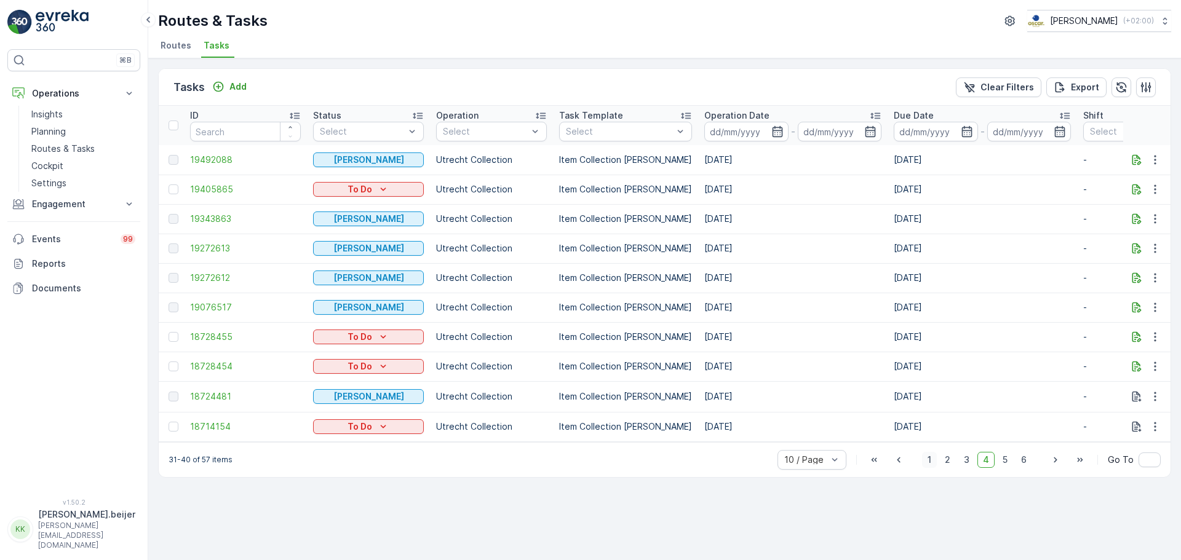
click at [929, 464] on span "1" at bounding box center [929, 460] width 15 height 16
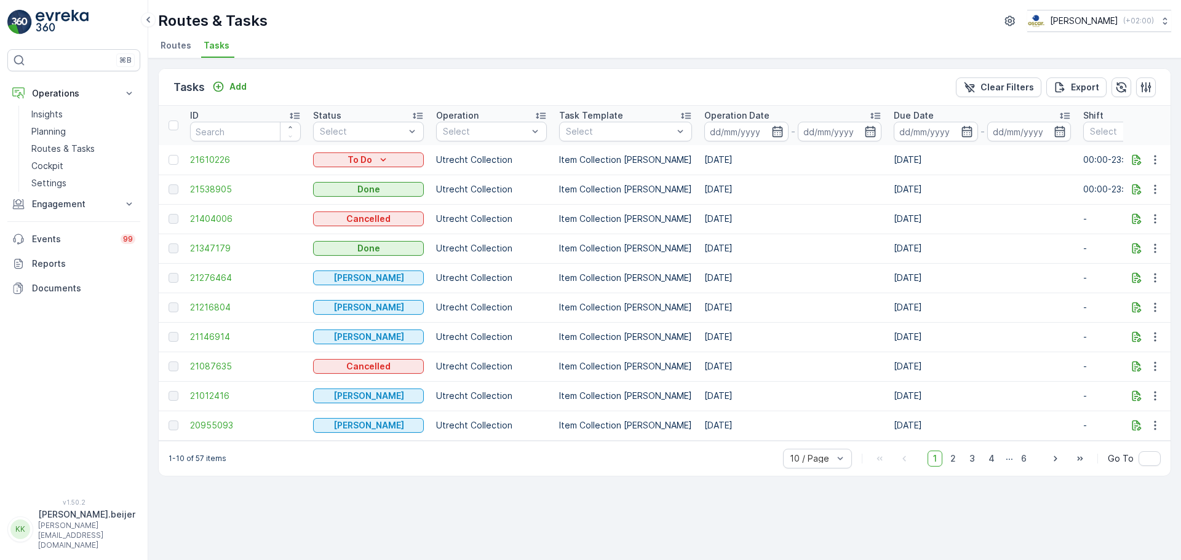
click at [212, 50] on span "Tasks" at bounding box center [217, 45] width 26 height 12
click at [180, 52] on li "Routes" at bounding box center [177, 47] width 38 height 21
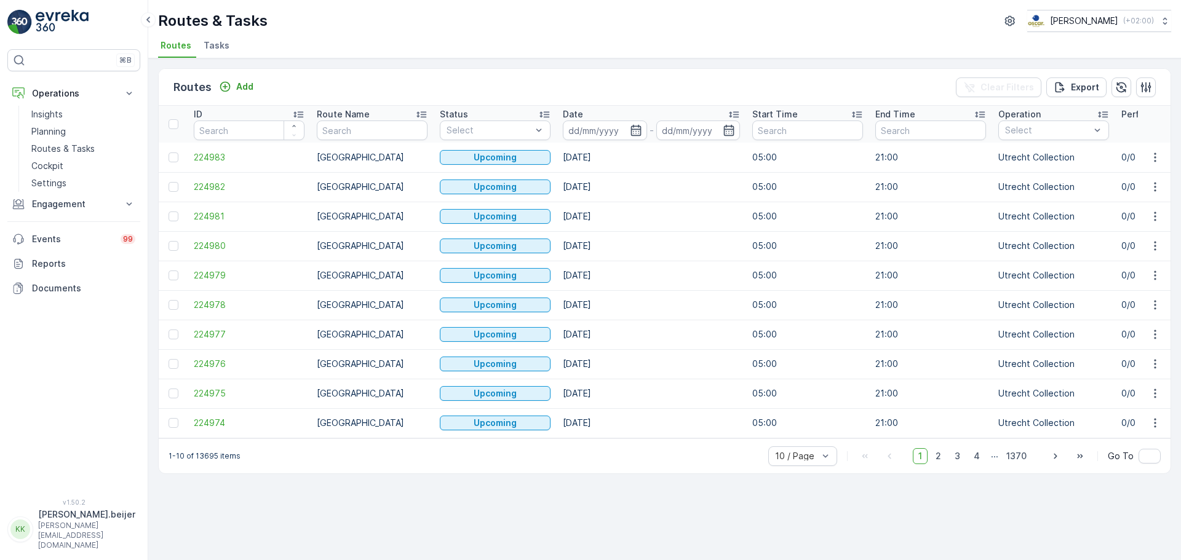
click at [215, 49] on span "Tasks" at bounding box center [217, 45] width 26 height 12
